Goal: Information Seeking & Learning: Learn about a topic

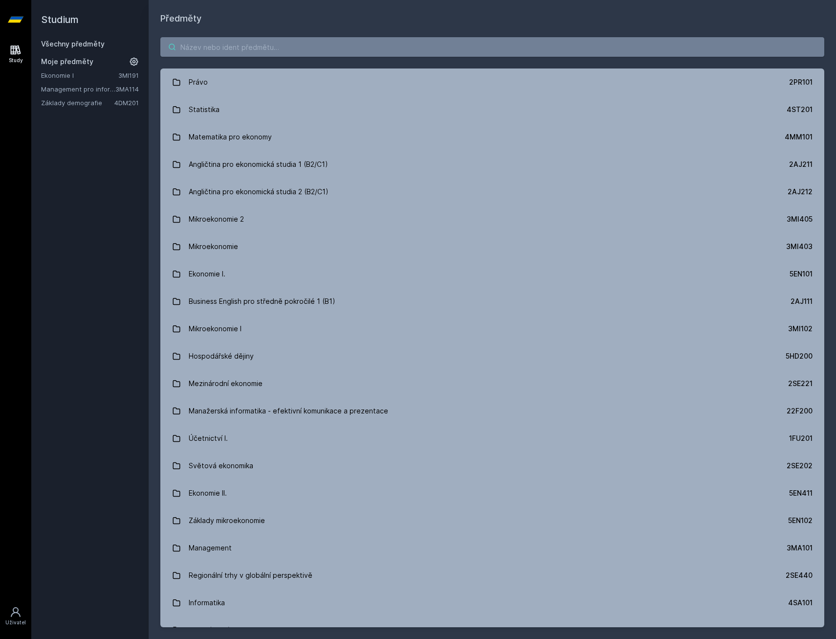
click at [226, 50] on input "search" at bounding box center [492, 47] width 664 height 20
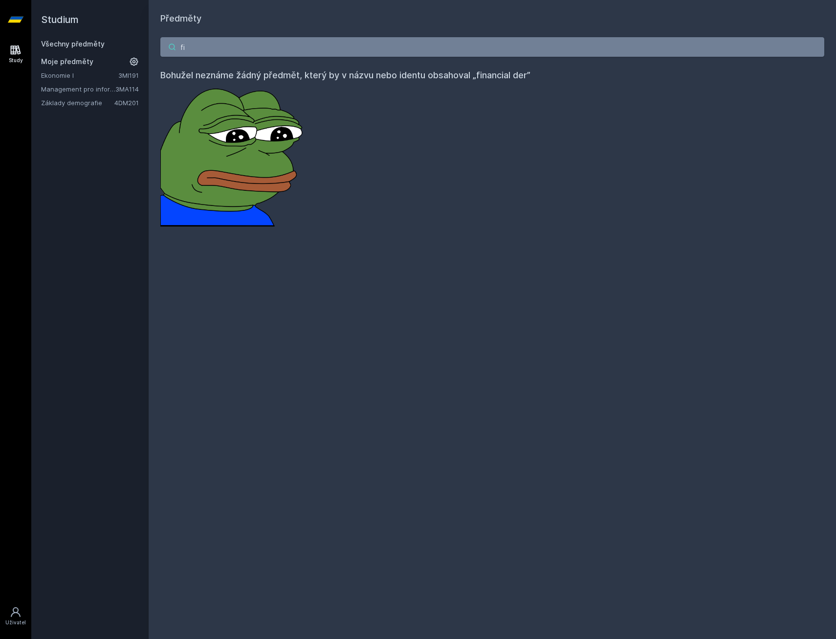
type input "f"
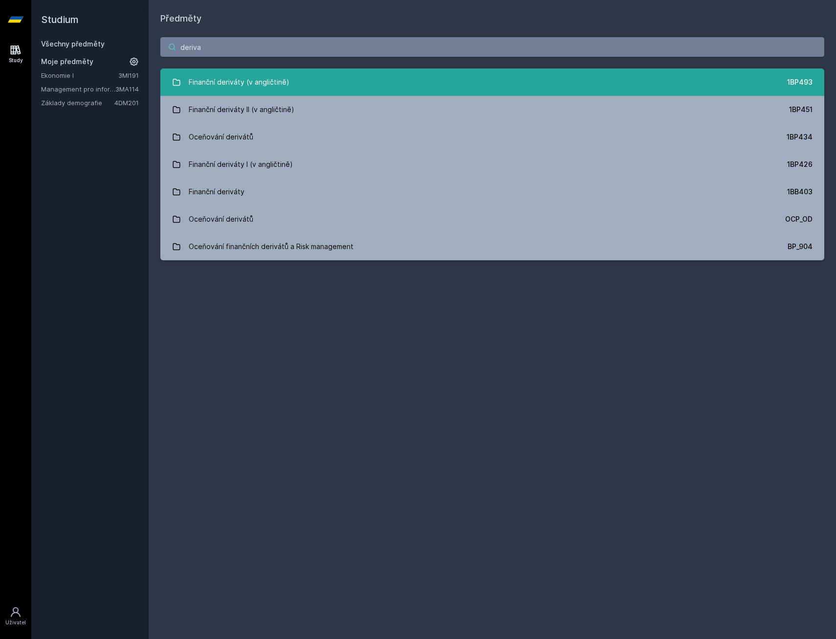
type input "deriva"
click at [233, 76] on div "Finanční deriváty (v angličtině)" at bounding box center [239, 82] width 101 height 20
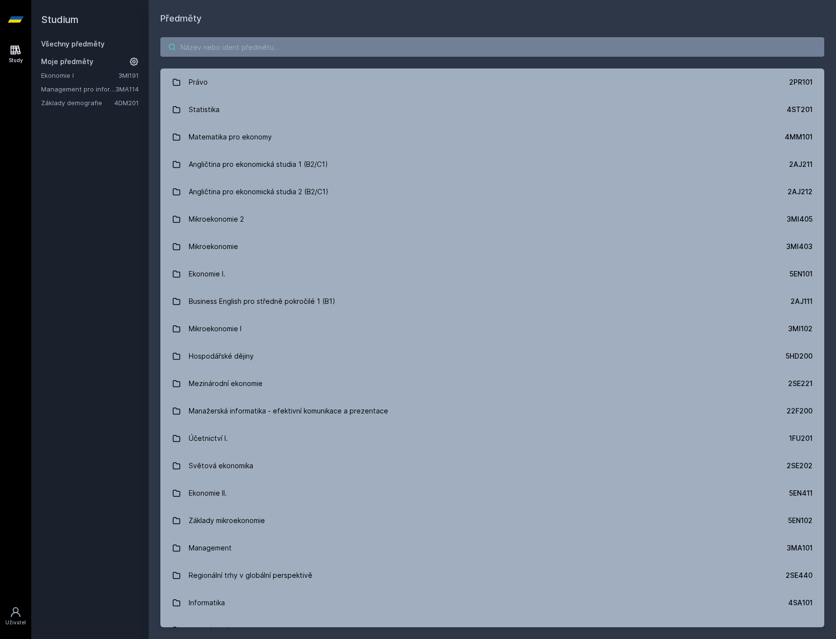
click at [203, 45] on input "search" at bounding box center [492, 47] width 664 height 20
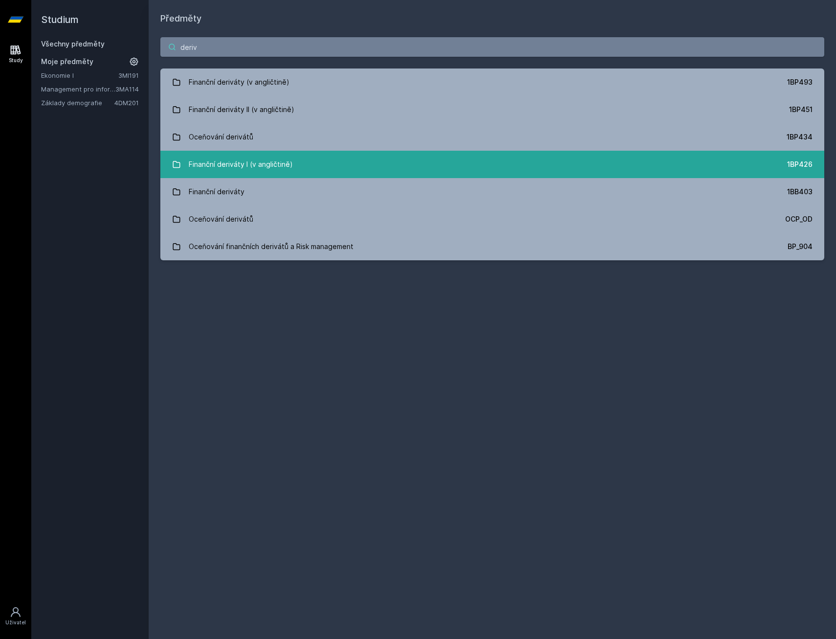
type input "deriv"
click at [258, 165] on div "Finanční deriváty I (v angličtině)" at bounding box center [241, 164] width 104 height 20
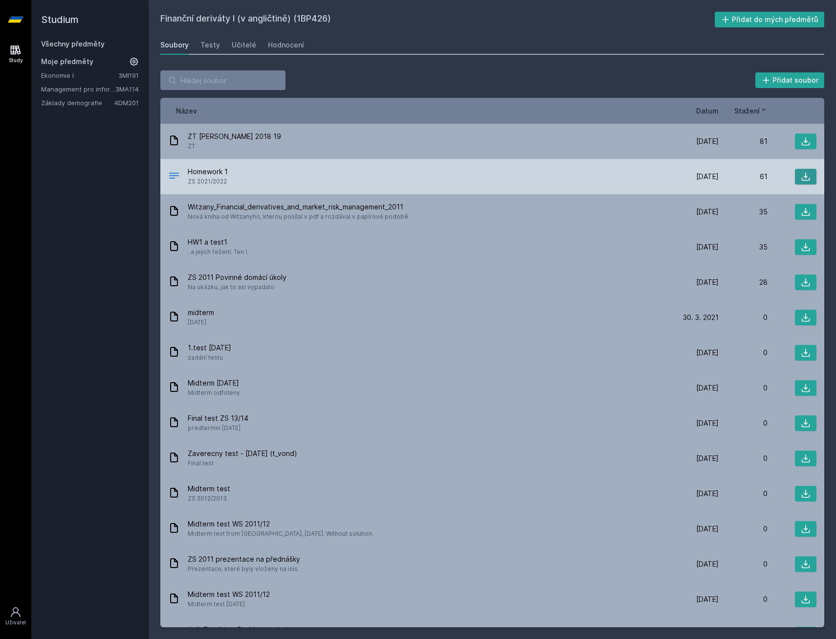
click at [801, 176] on icon at bounding box center [806, 177] width 10 height 10
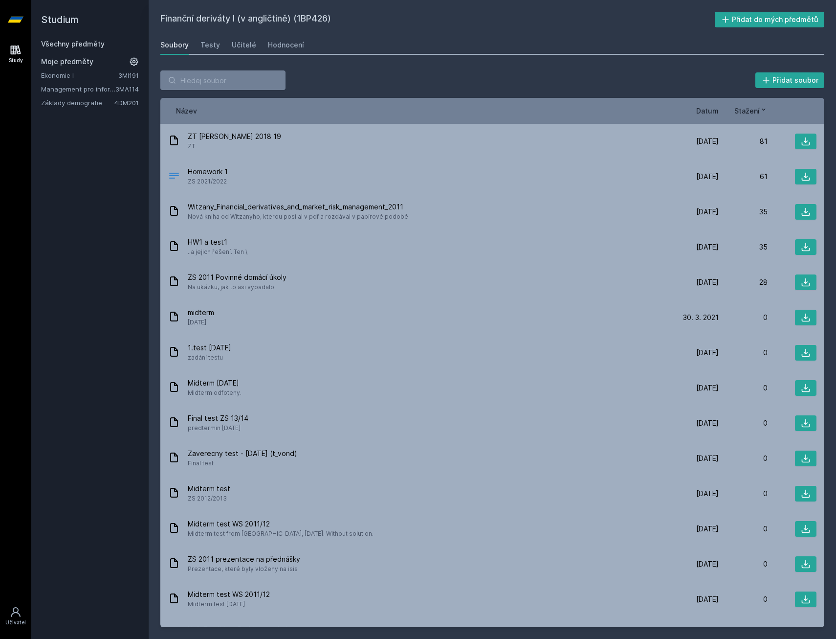
click at [290, 56] on div "Finanční deriváty I (v angličtině) (1BP426) Přidat do mých předmětů [GEOGRAPHIC…" at bounding box center [492, 319] width 664 height 615
click at [280, 50] on link "Hodnocení" at bounding box center [286, 45] width 36 height 20
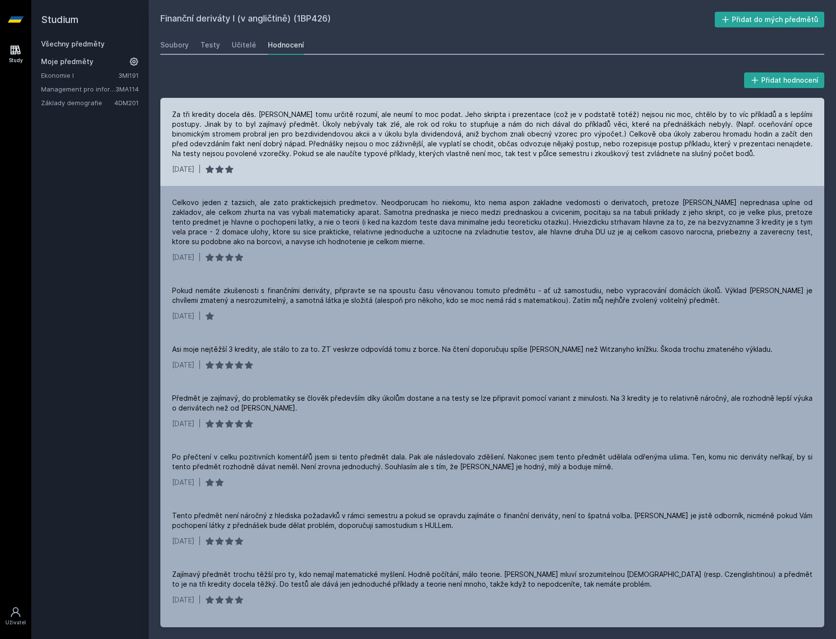
drag, startPoint x: 300, startPoint y: 176, endPoint x: 203, endPoint y: 140, distance: 103.2
click at [203, 140] on div "Za tři kredity docela děs. [PERSON_NAME] tomu určitě rozumí, ale neumí to moc p…" at bounding box center [492, 134] width 640 height 49
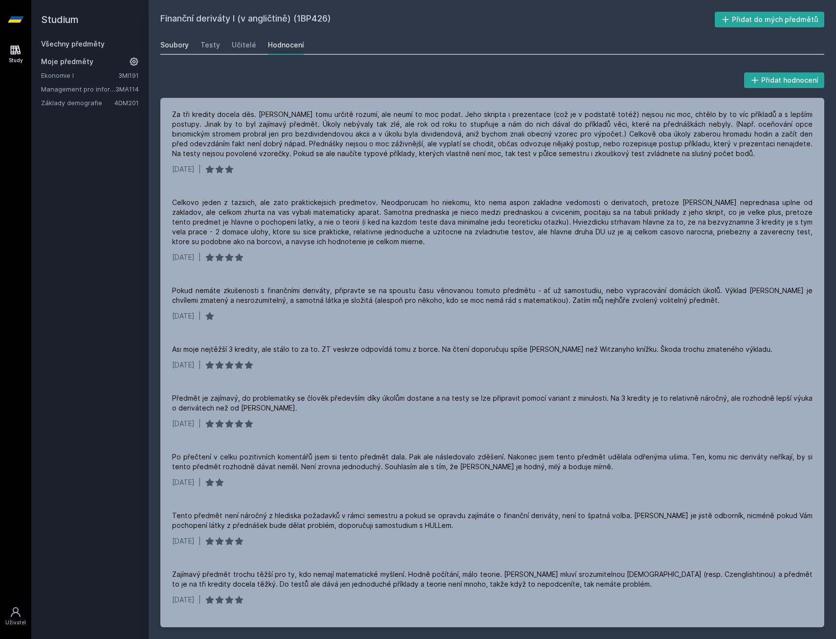
click at [171, 47] on div "Soubory" at bounding box center [174, 45] width 28 height 10
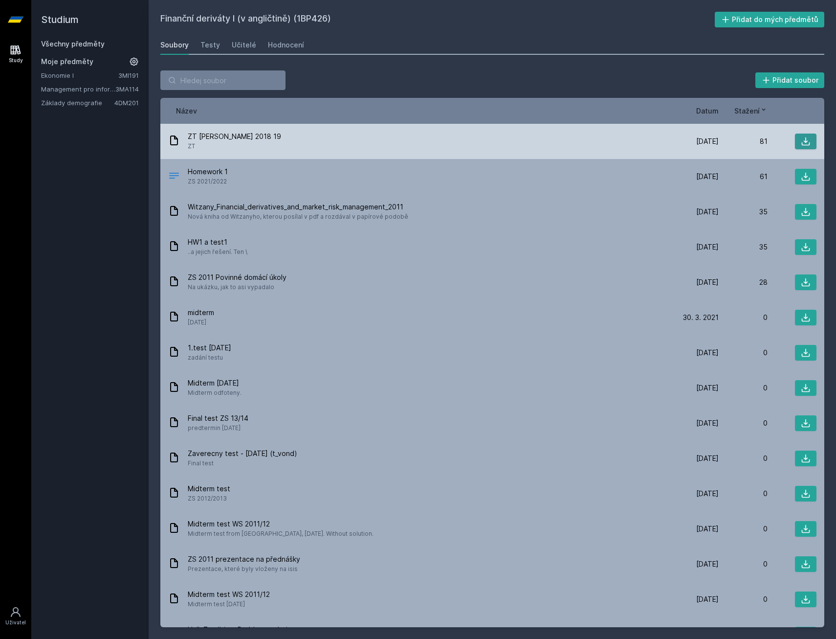
drag, startPoint x: 802, startPoint y: 141, endPoint x: 793, endPoint y: 141, distance: 9.3
click at [801, 141] on icon at bounding box center [806, 141] width 10 height 10
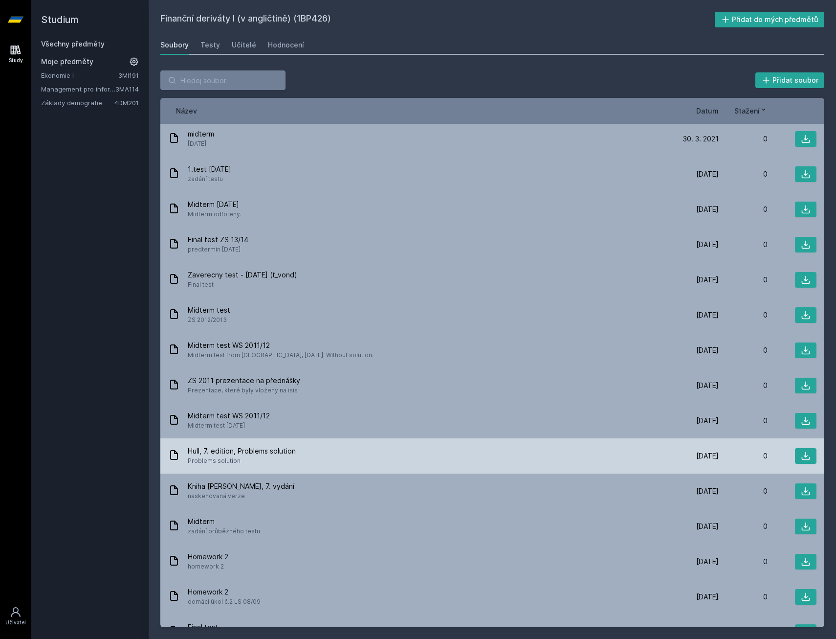
scroll to position [236, 0]
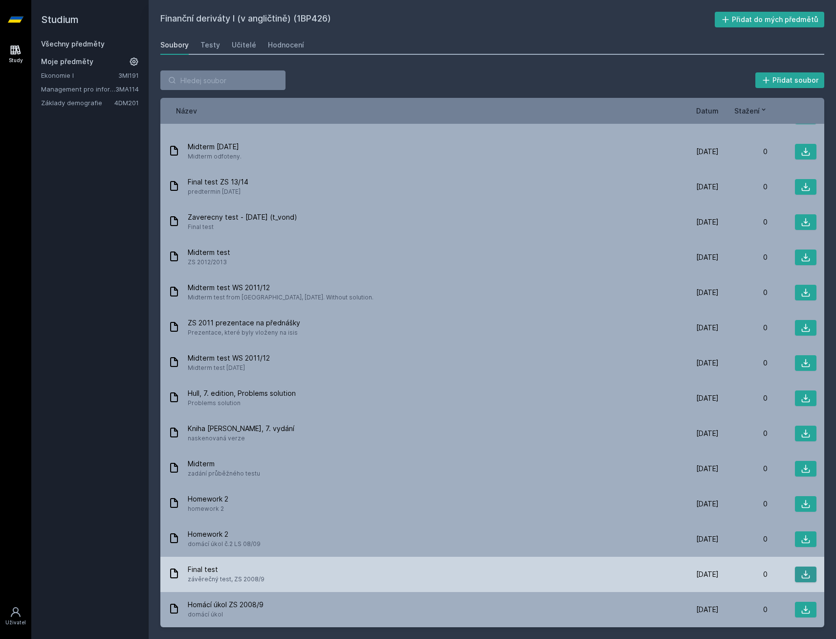
click at [806, 573] on button at bounding box center [806, 574] width 22 height 16
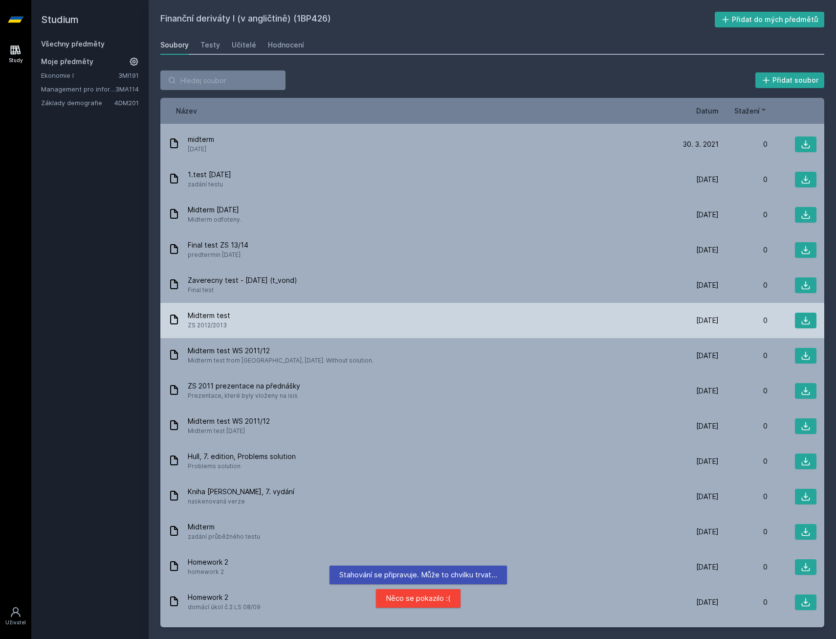
scroll to position [0, 0]
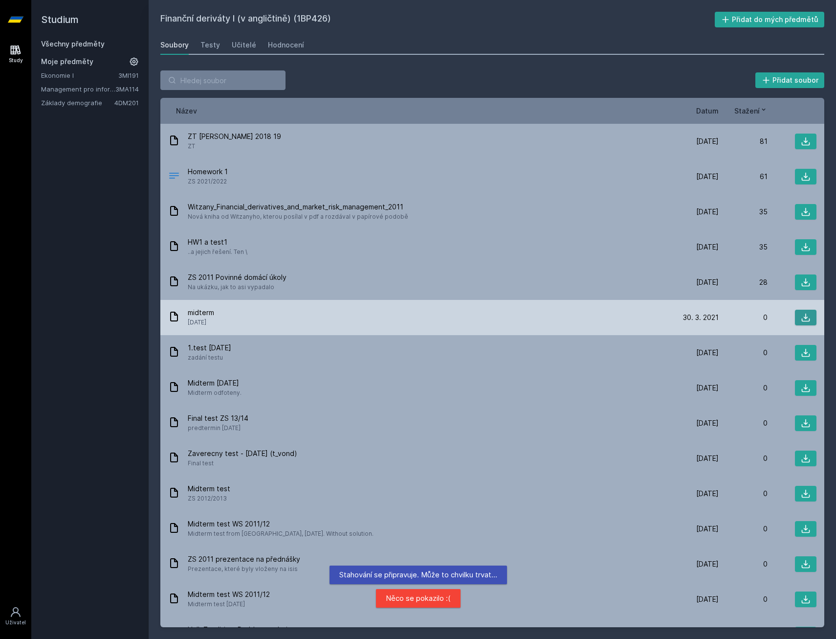
click at [809, 316] on button at bounding box center [806, 317] width 22 height 16
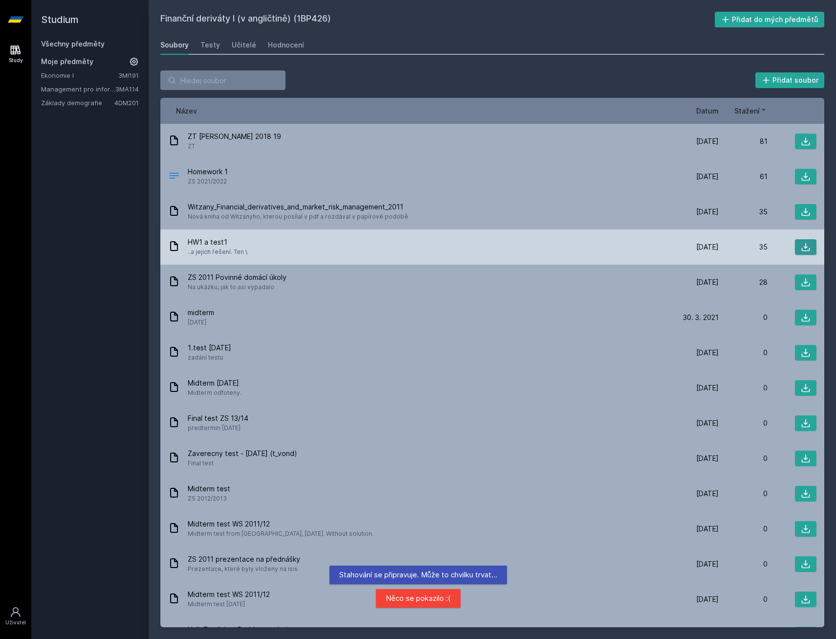
click at [804, 248] on icon at bounding box center [806, 247] width 8 height 8
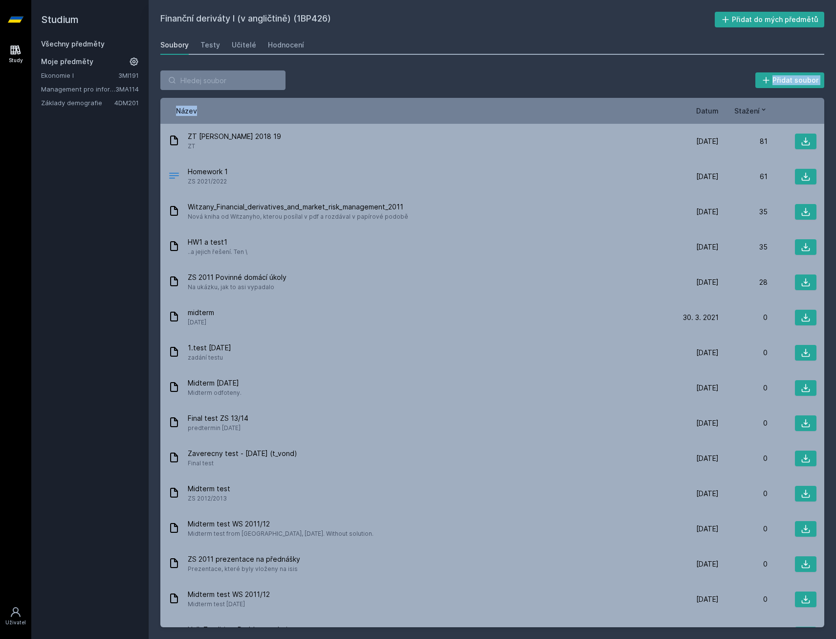
click at [347, 97] on div "Přidat soubor Řazení: Název Datum Stažení Název Datum Stažení ZT [PERSON_NAME] …" at bounding box center [492, 348] width 664 height 556
drag, startPoint x: 347, startPoint y: 97, endPoint x: 322, endPoint y: 78, distance: 31.8
click at [322, 78] on div "Přidat soubor" at bounding box center [492, 80] width 664 height 20
click at [284, 42] on div "Hodnocení" at bounding box center [286, 45] width 36 height 10
